Goal: Task Accomplishment & Management: Complete application form

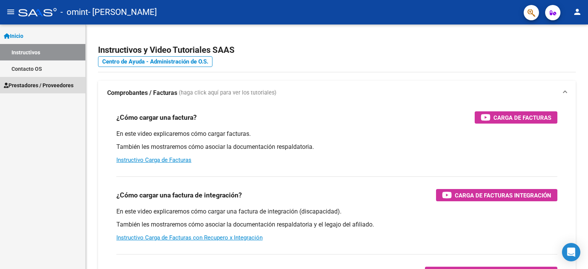
click at [35, 85] on span "Prestadores / Proveedores" at bounding box center [39, 85] width 70 height 8
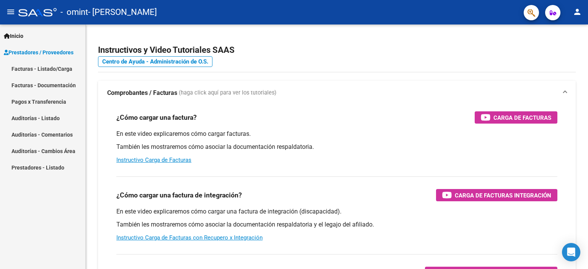
click at [57, 98] on link "Pagos x Transferencia" at bounding box center [42, 101] width 85 height 16
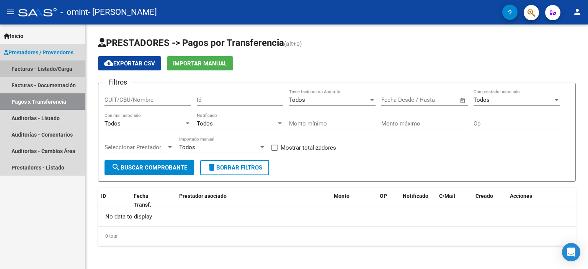
click at [40, 69] on link "Facturas - Listado/Carga" at bounding box center [42, 69] width 85 height 16
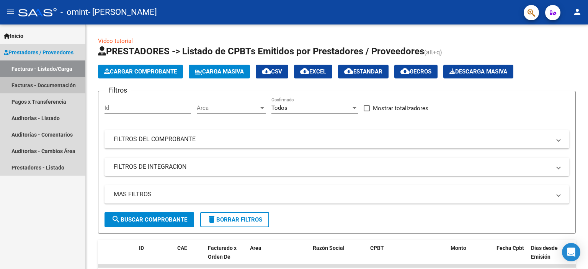
click at [41, 82] on link "Facturas - Documentación" at bounding box center [42, 85] width 85 height 16
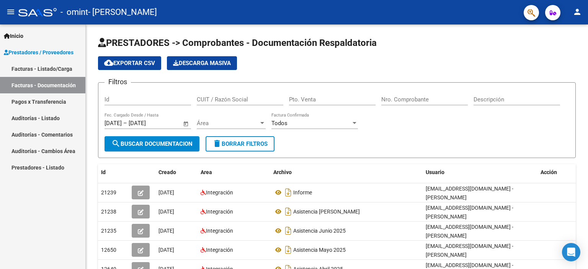
click at [59, 67] on link "Facturas - Listado/Carga" at bounding box center [42, 69] width 85 height 16
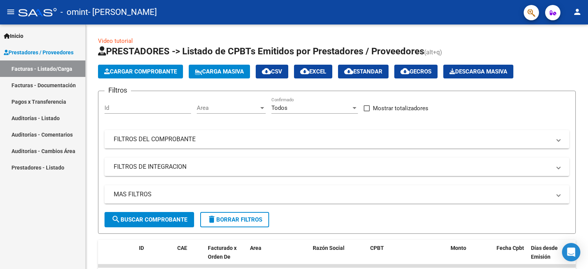
click at [44, 84] on link "Facturas - Documentación" at bounding box center [42, 85] width 85 height 16
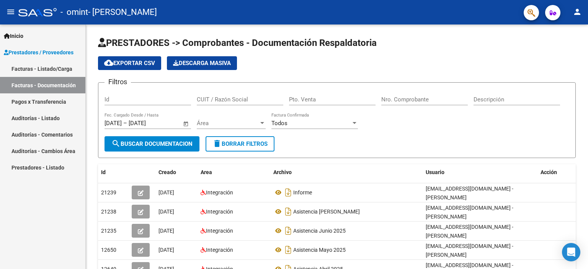
click at [49, 67] on link "Facturas - Listado/Carga" at bounding box center [42, 69] width 85 height 16
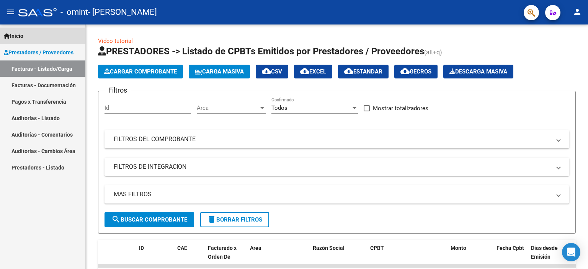
click at [23, 35] on span "Inicio" at bounding box center [14, 36] width 20 height 8
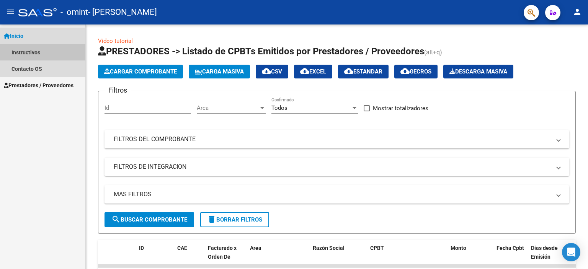
click at [36, 53] on link "Instructivos" at bounding box center [42, 52] width 85 height 16
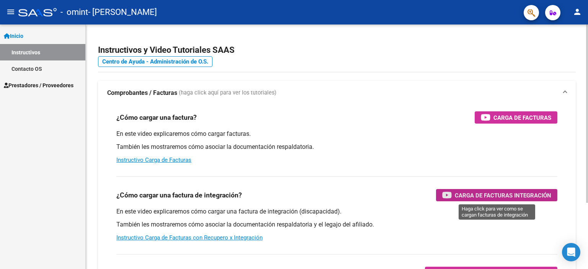
click at [496, 194] on span "Carga de Facturas Integración" at bounding box center [503, 196] width 97 height 10
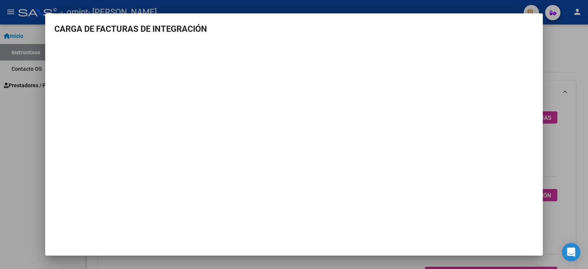
click at [562, 49] on div at bounding box center [294, 134] width 588 height 269
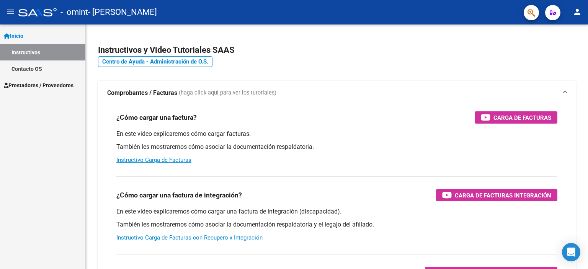
click at [28, 83] on span "Prestadores / Proveedores" at bounding box center [39, 85] width 70 height 8
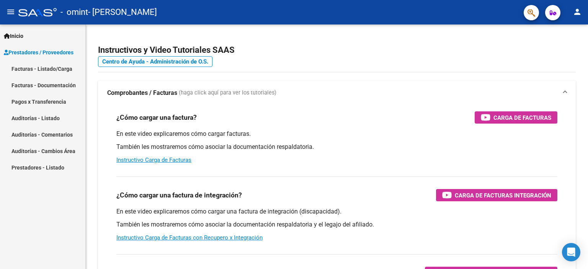
click at [44, 65] on link "Facturas - Listado/Carga" at bounding box center [42, 69] width 85 height 16
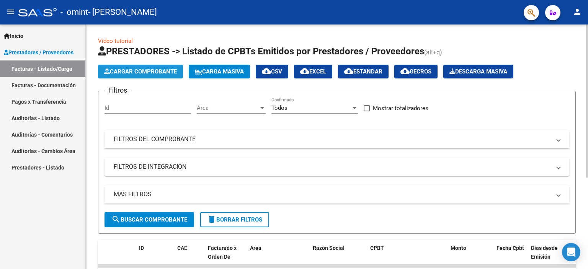
click at [134, 68] on span "Cargar Comprobante" at bounding box center [140, 71] width 73 height 7
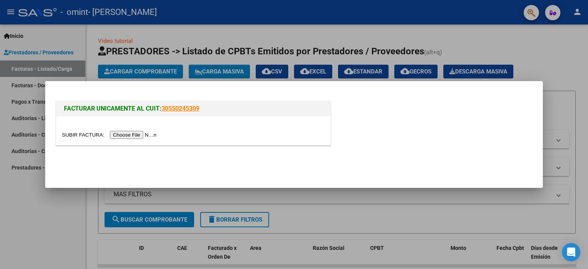
click at [147, 134] on input "file" at bounding box center [110, 135] width 97 height 8
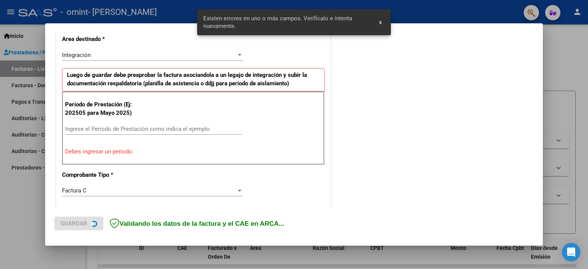
scroll to position [178, 0]
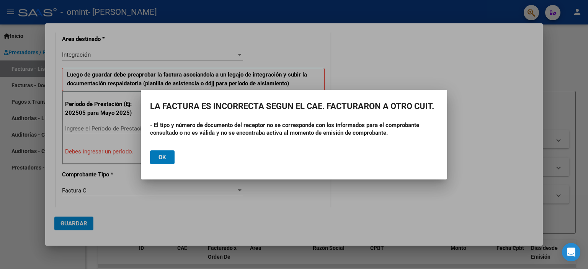
click at [165, 155] on span "Ok" at bounding box center [163, 157] width 8 height 7
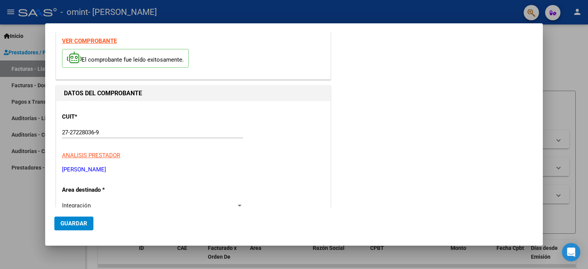
scroll to position [0, 0]
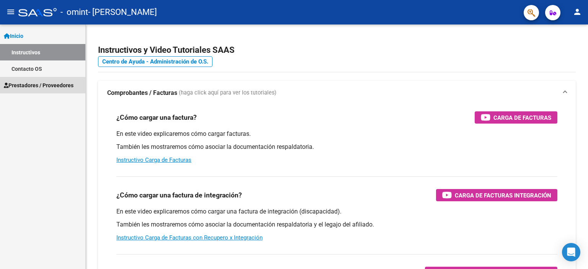
click at [46, 80] on link "Prestadores / Proveedores" at bounding box center [42, 85] width 85 height 16
click at [52, 82] on span "Prestadores / Proveedores" at bounding box center [39, 85] width 70 height 8
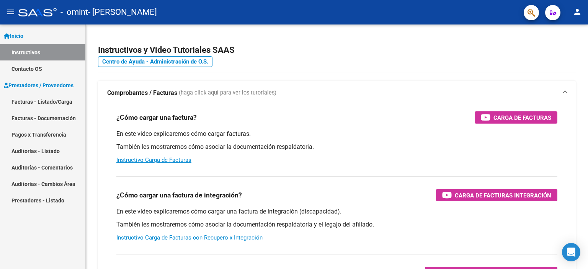
click at [53, 99] on link "Facturas - Listado/Carga" at bounding box center [42, 101] width 85 height 16
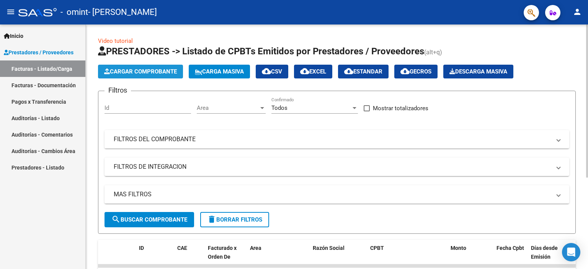
click at [138, 70] on span "Cargar Comprobante" at bounding box center [140, 71] width 73 height 7
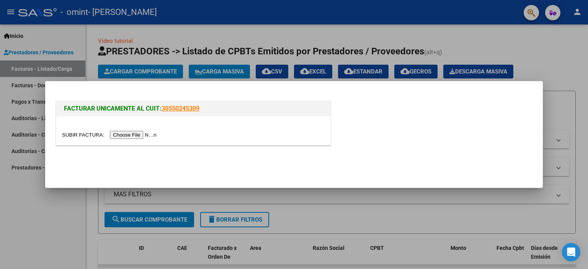
click at [137, 134] on input "file" at bounding box center [110, 135] width 97 height 8
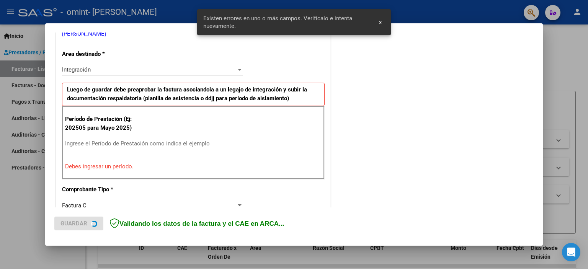
scroll to position [164, 0]
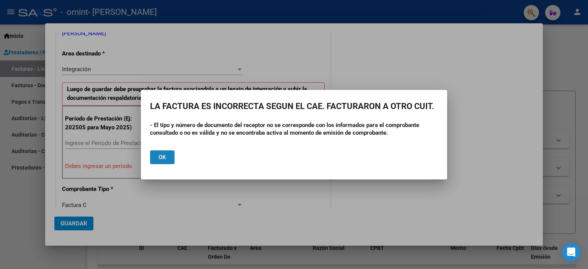
click at [166, 155] on span "Ok" at bounding box center [163, 157] width 8 height 7
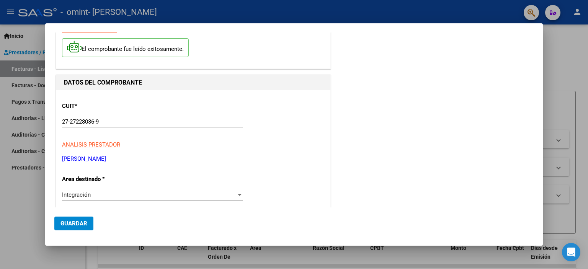
scroll to position [77, 0]
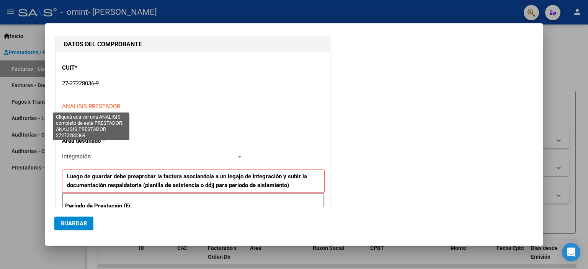
click at [114, 106] on span "ANALISIS PRESTADOR" at bounding box center [91, 106] width 58 height 7
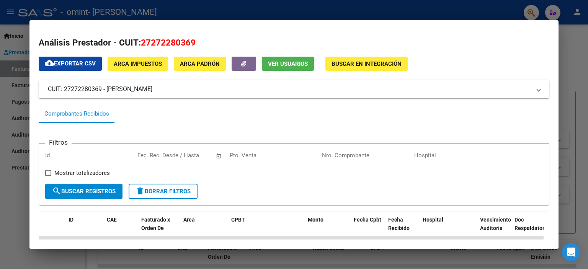
click at [416, 115] on div "Comprobantes Recibidos" at bounding box center [294, 114] width 511 height 18
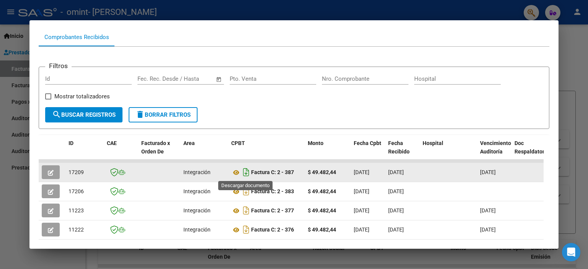
click at [245, 170] on icon "Descargar documento" at bounding box center [246, 172] width 10 height 12
